Goal: Task Accomplishment & Management: Manage account settings

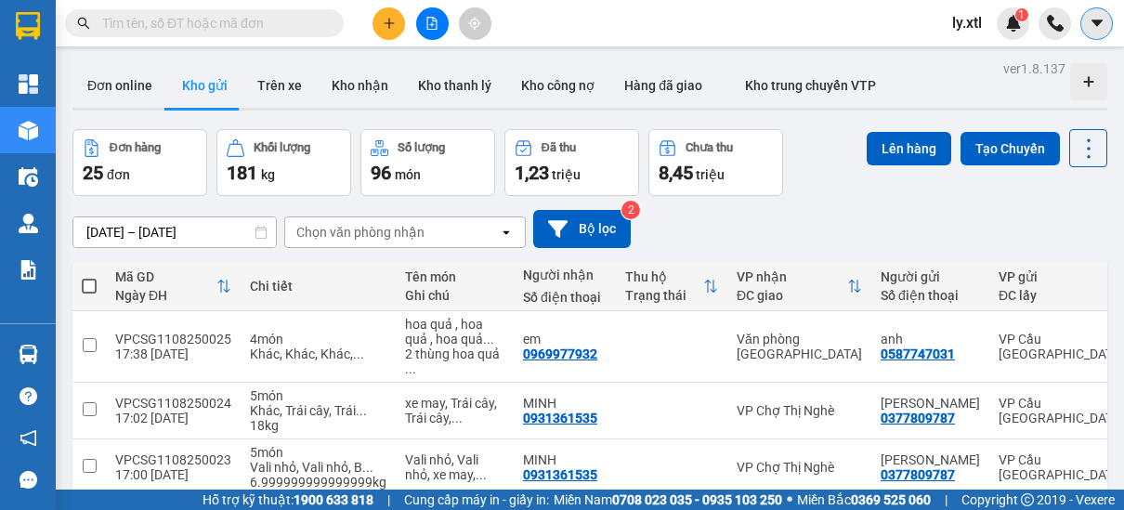
click at [1090, 26] on icon "caret-down" at bounding box center [1096, 23] width 17 height 17
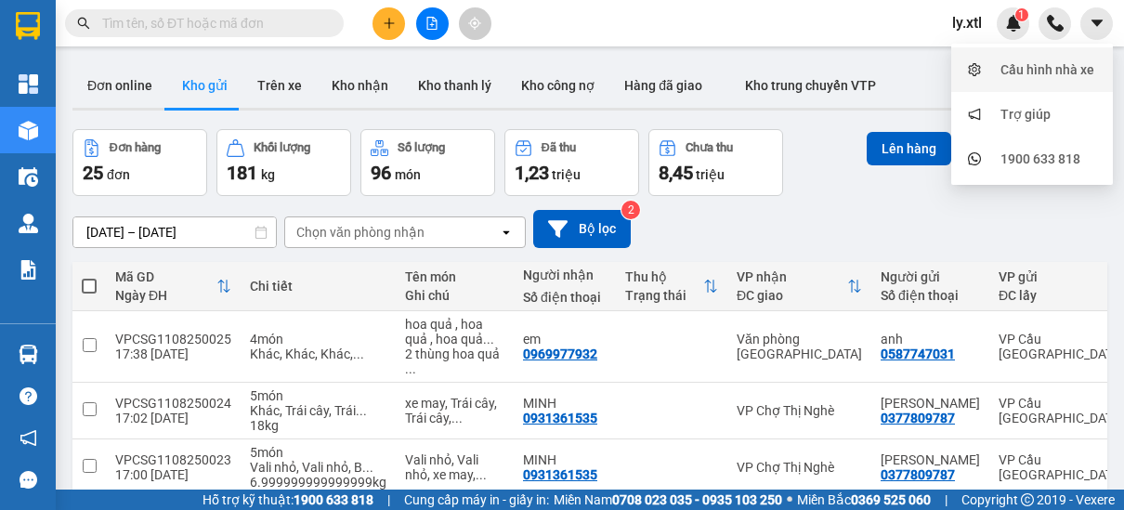
click at [1070, 72] on div "Cấu hình nhà xe" at bounding box center [1047, 69] width 94 height 20
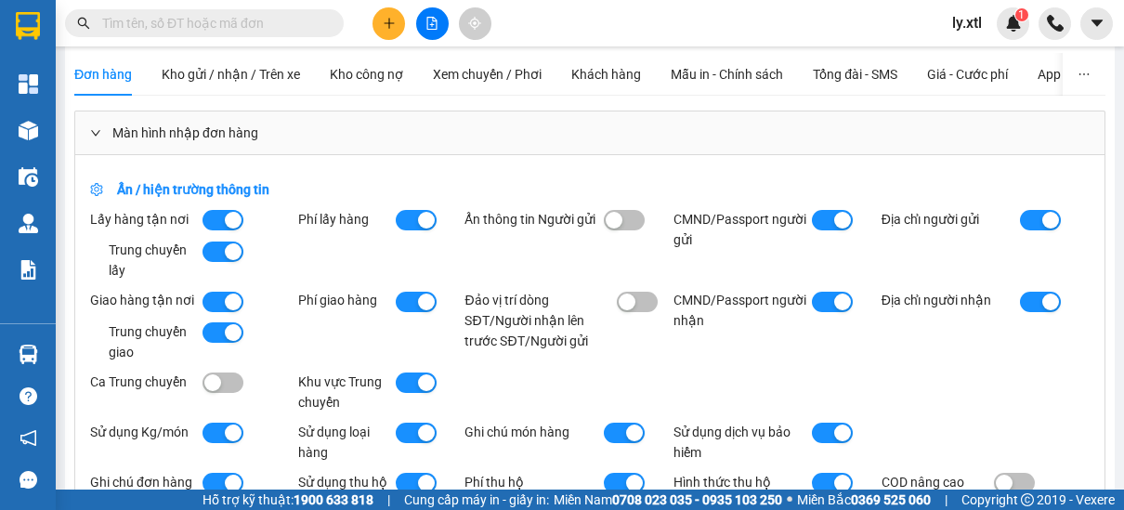
scroll to position [24, 0]
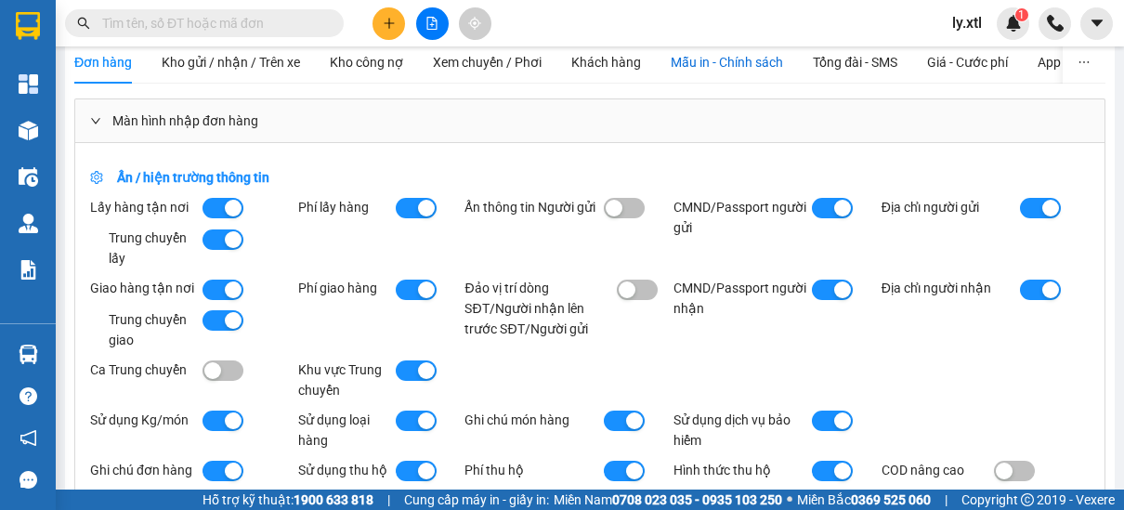
click at [734, 71] on div "Mẫu in - Chính sách" at bounding box center [726, 62] width 112 height 20
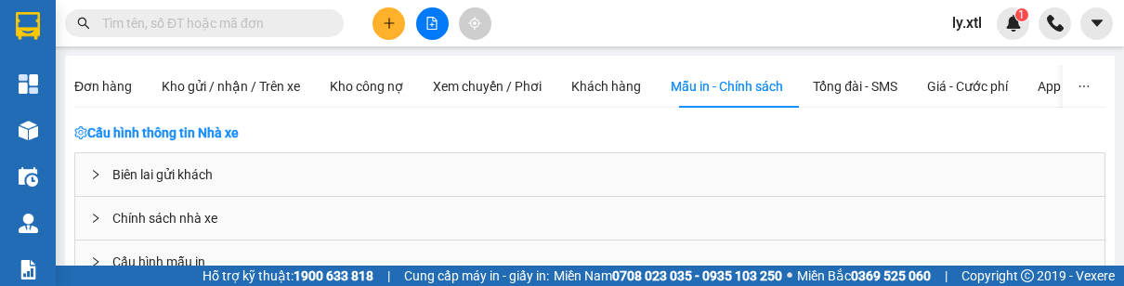
scroll to position [37, 0]
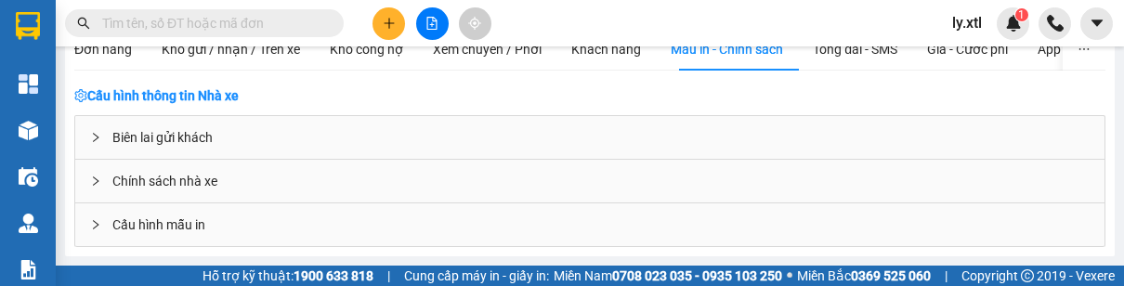
click at [333, 203] on div "Cấu hình mẫu in" at bounding box center [589, 224] width 1029 height 43
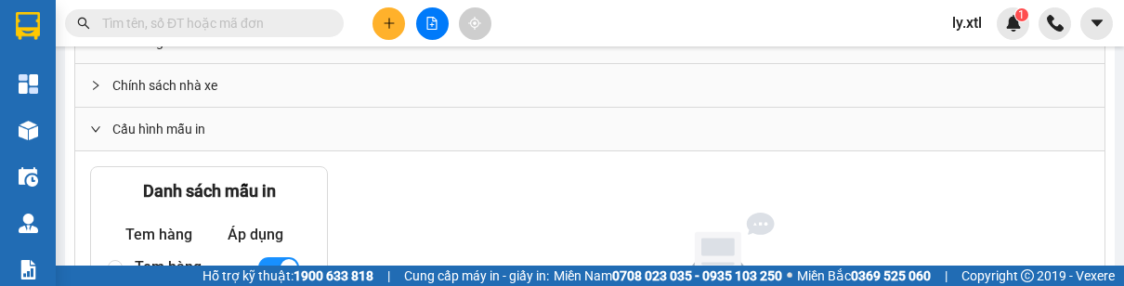
scroll to position [335, 0]
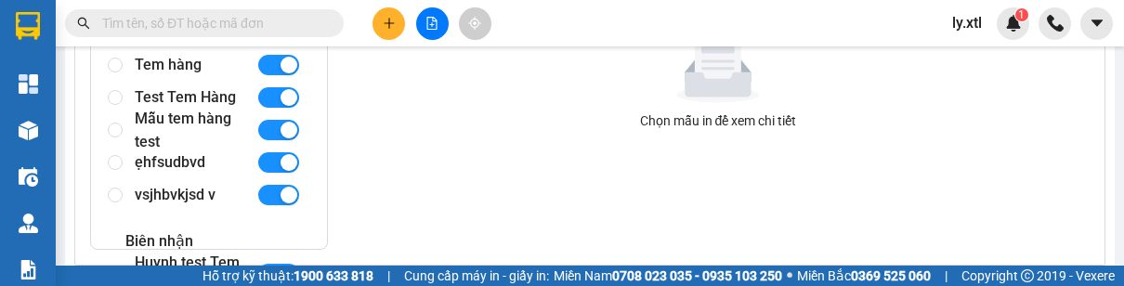
click at [169, 140] on div "Mẫu tem hàng test" at bounding box center [188, 129] width 107 height 32
radio input "true"
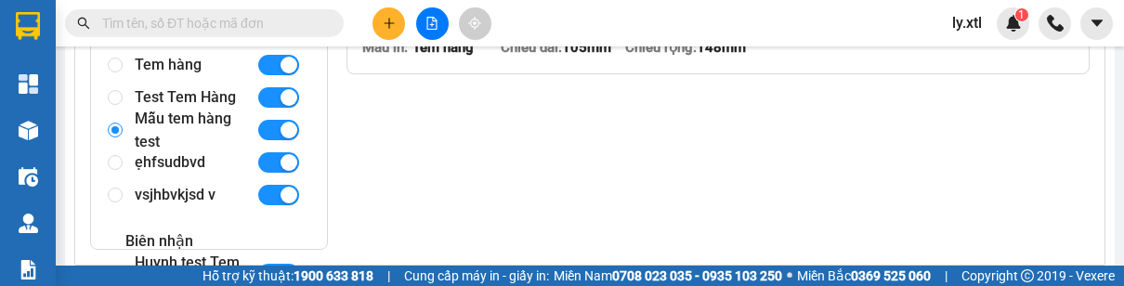
type textarea "<p><img class="ma-qr" src="https://placehold.co/200x200.png?text=QRcode" alt="q…"
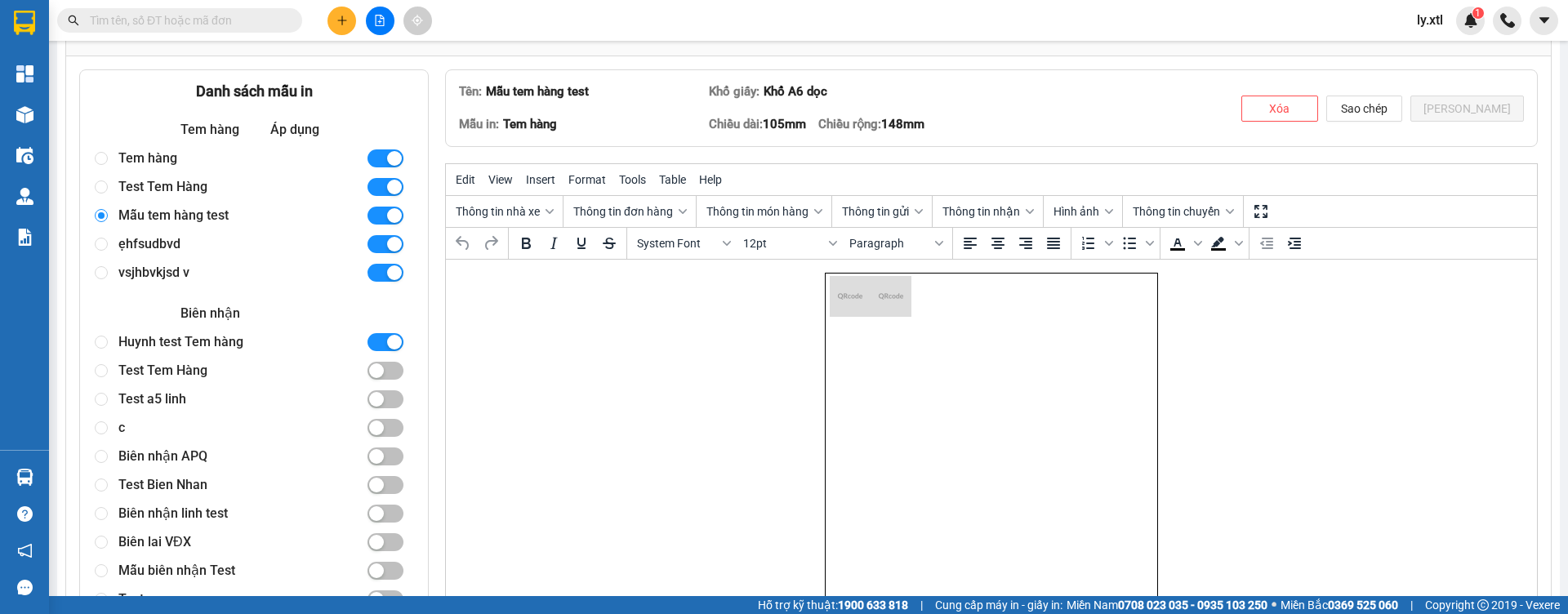
scroll to position [184, 0]
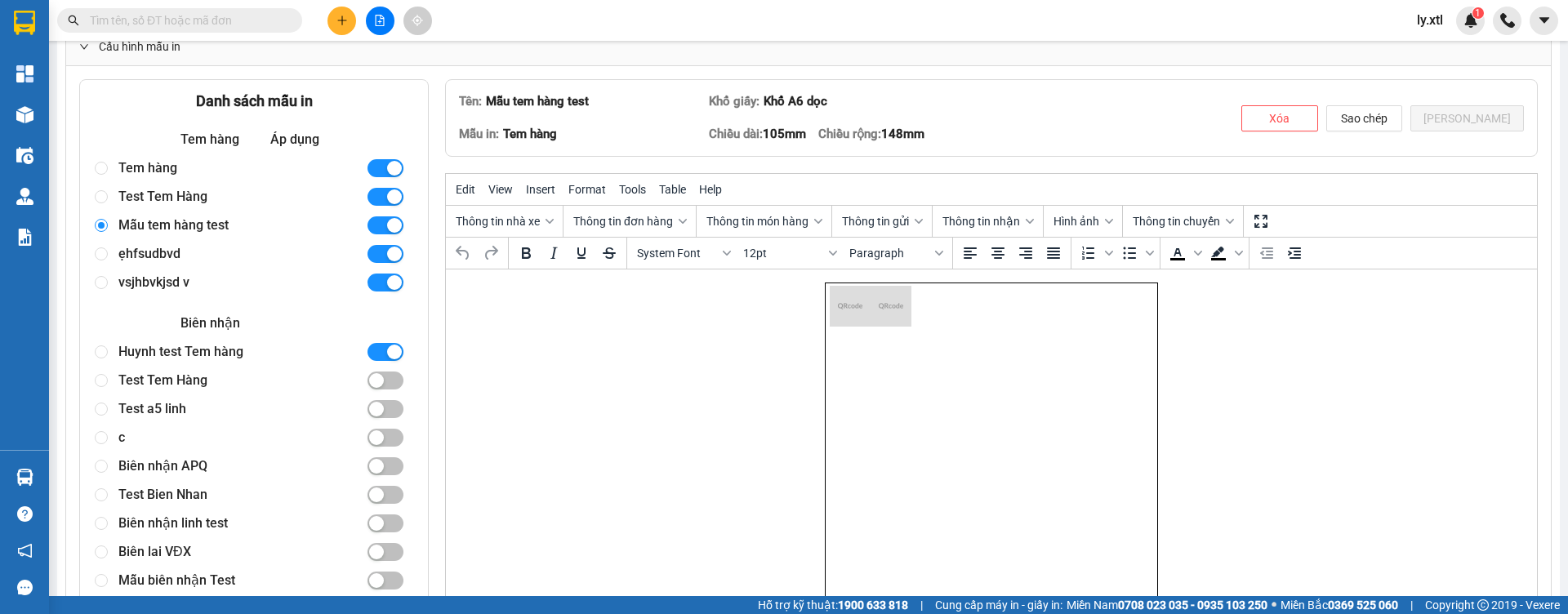
click at [147, 262] on div "ẹhfsudbvd" at bounding box center [236, 253] width 234 height 28
radio input "false"
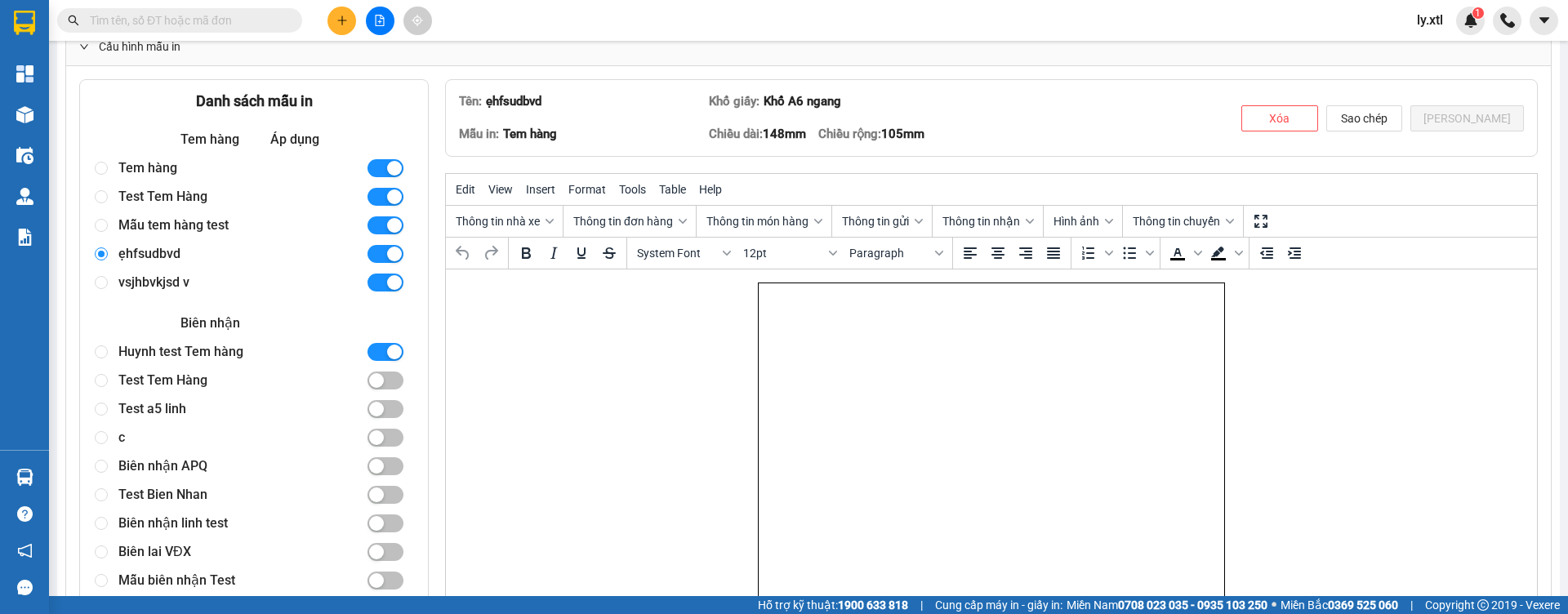
click at [178, 357] on div "Huynh test Tem hàng" at bounding box center [236, 352] width 234 height 28
radio input "false"
radio input "true"
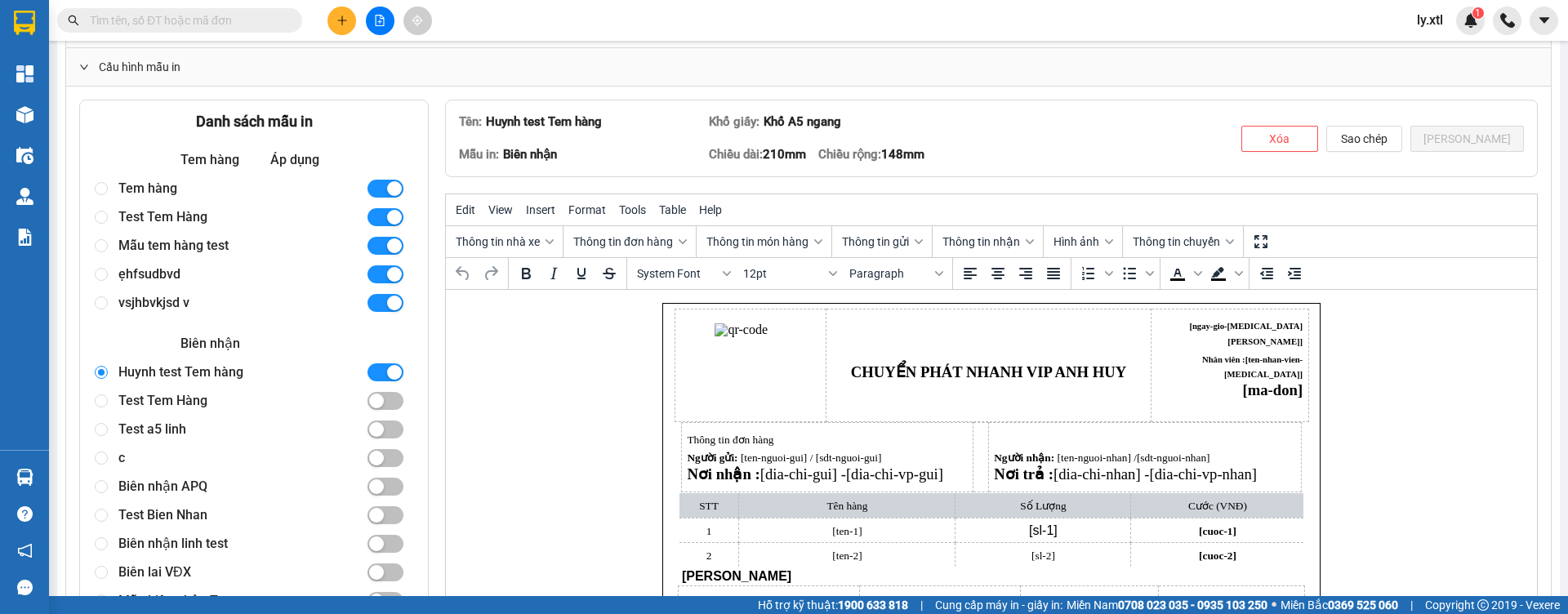
scroll to position [164, 0]
